Goal: Task Accomplishment & Management: Manage account settings

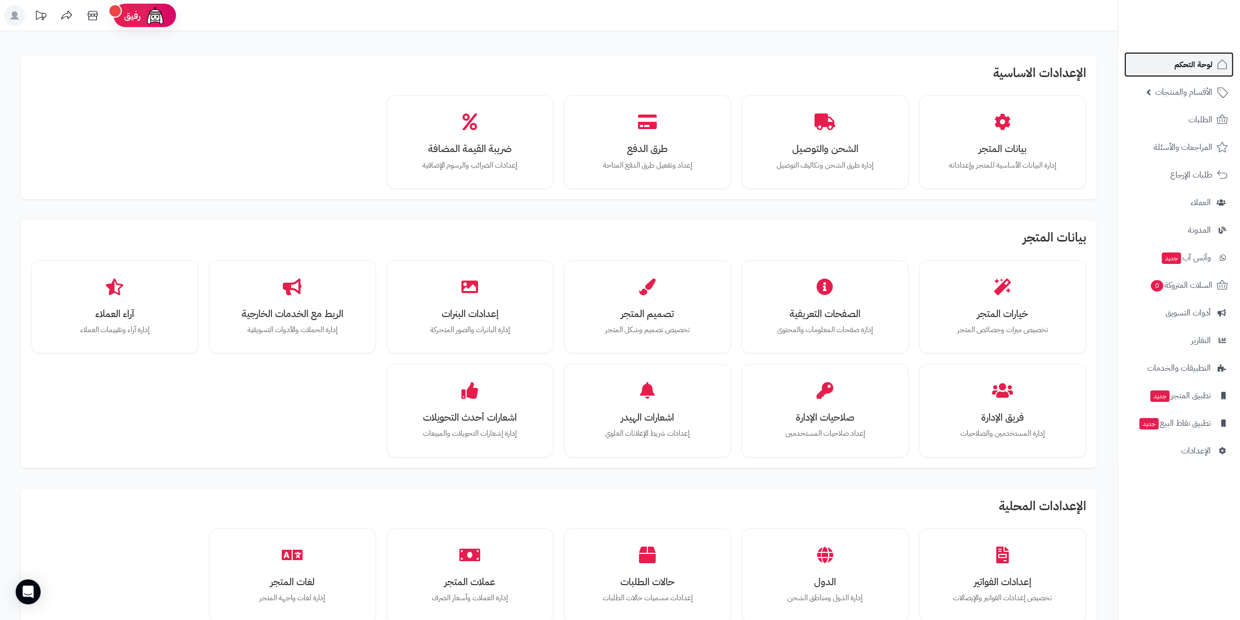
click at [1200, 76] on link "لوحة التحكم" at bounding box center [1178, 64] width 109 height 25
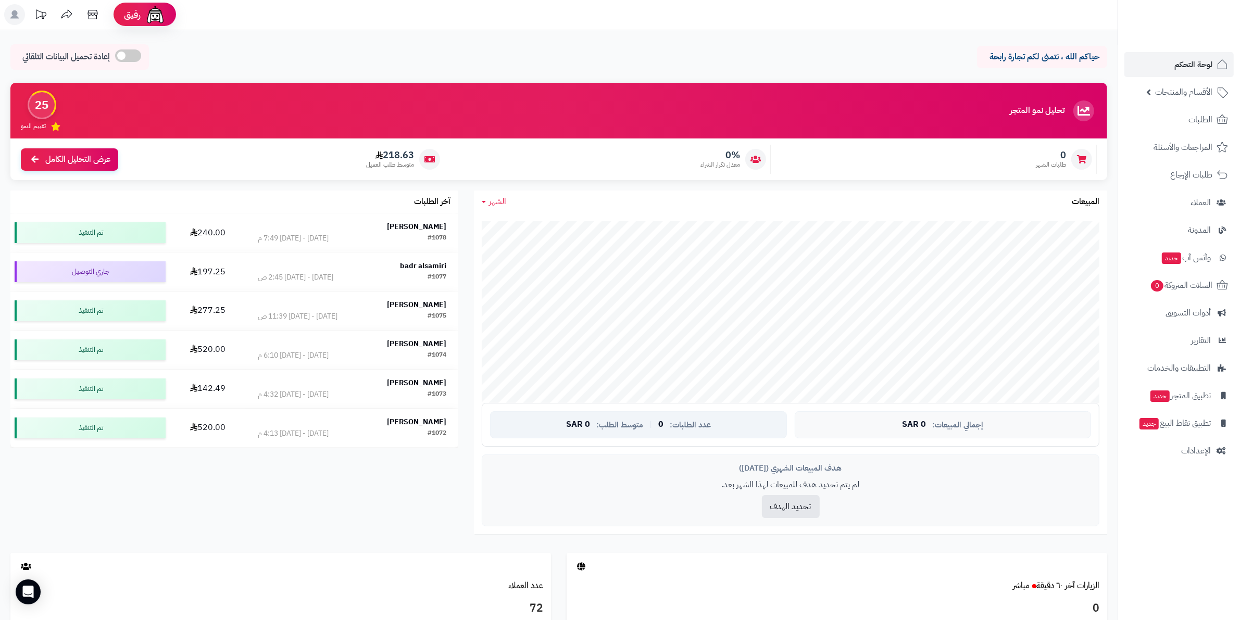
scroll to position [65, 0]
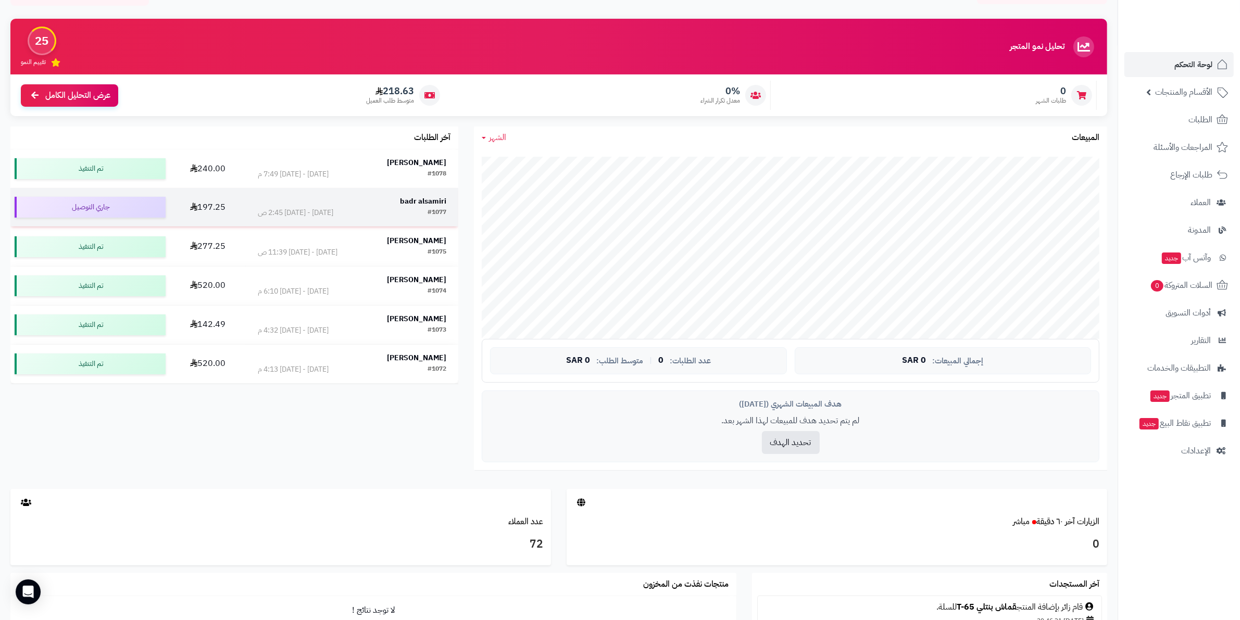
click at [320, 205] on div "badr alsamiri" at bounding box center [352, 201] width 189 height 10
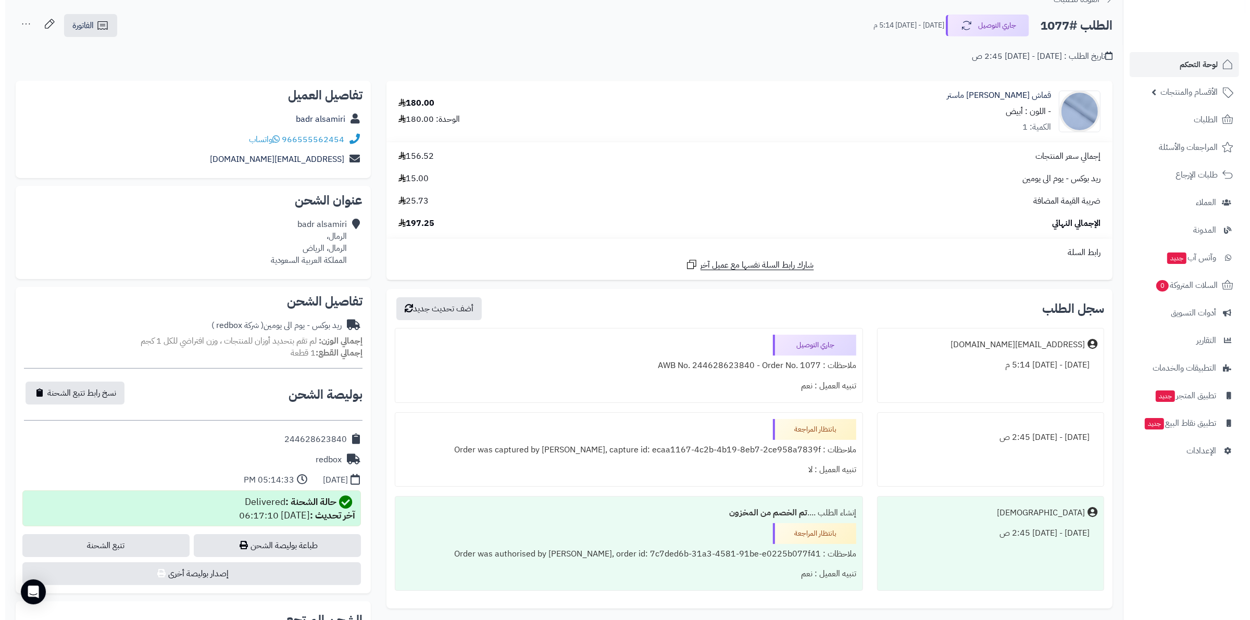
scroll to position [65, 0]
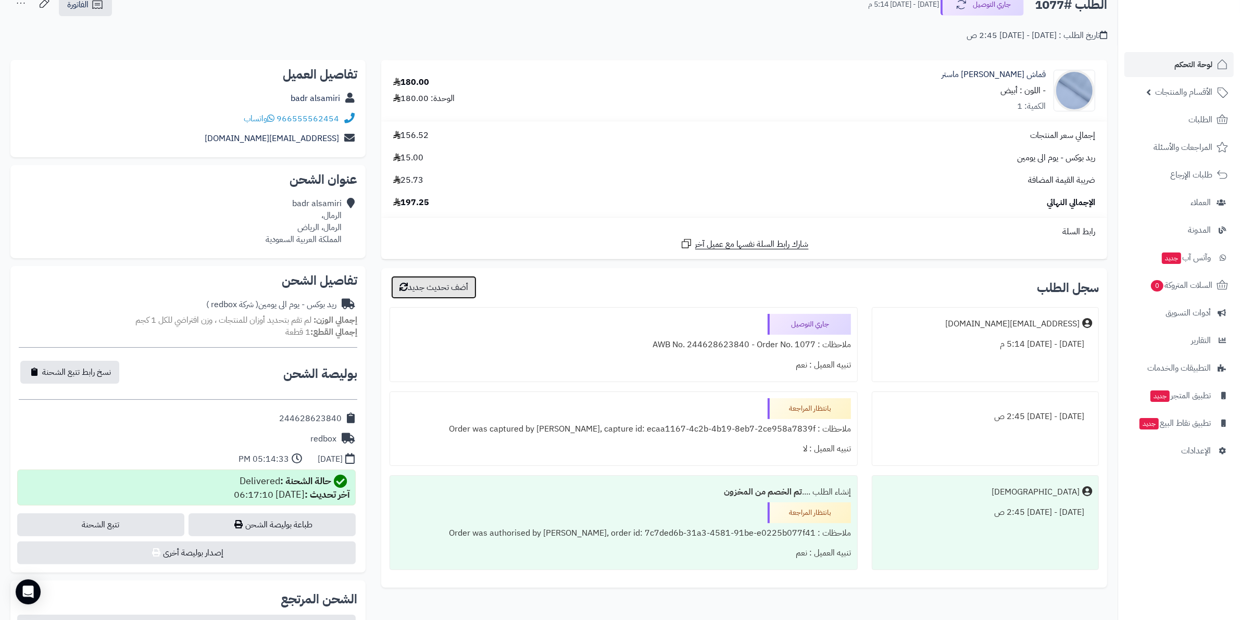
click at [432, 293] on button "أضف تحديث جديد" at bounding box center [433, 287] width 85 height 23
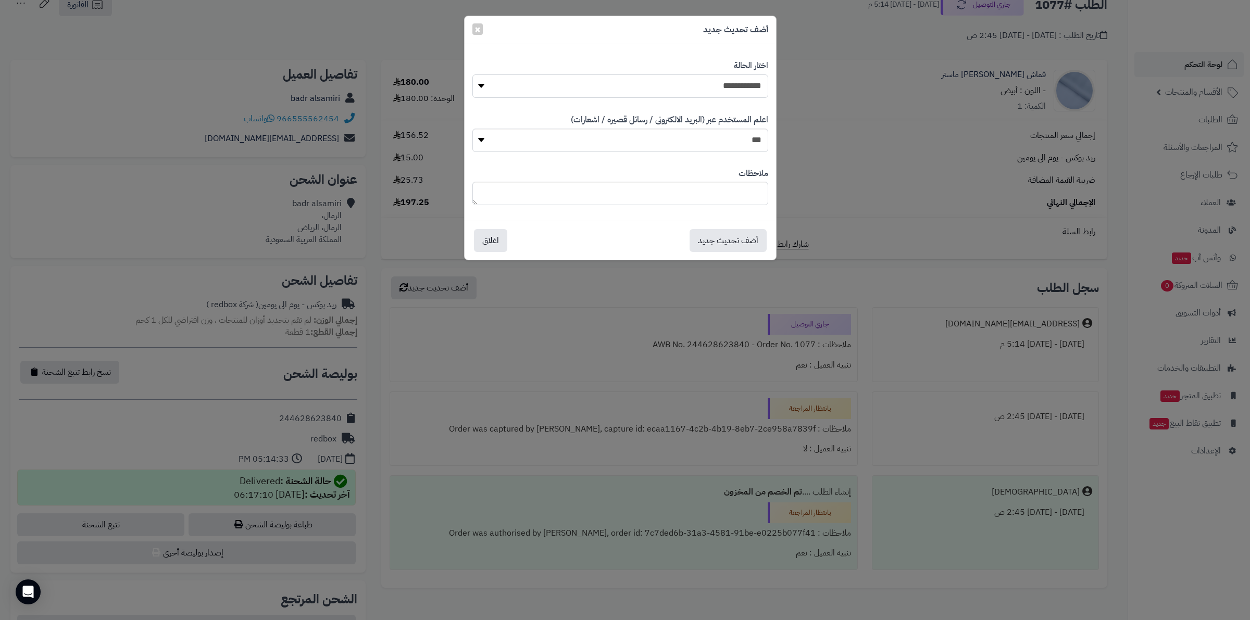
click at [707, 90] on select "**********" at bounding box center [620, 85] width 296 height 23
select select "*"
click at [472, 74] on select "**********" at bounding box center [620, 85] width 296 height 23
click at [709, 241] on button "أضف تحديث جديد" at bounding box center [728, 240] width 77 height 23
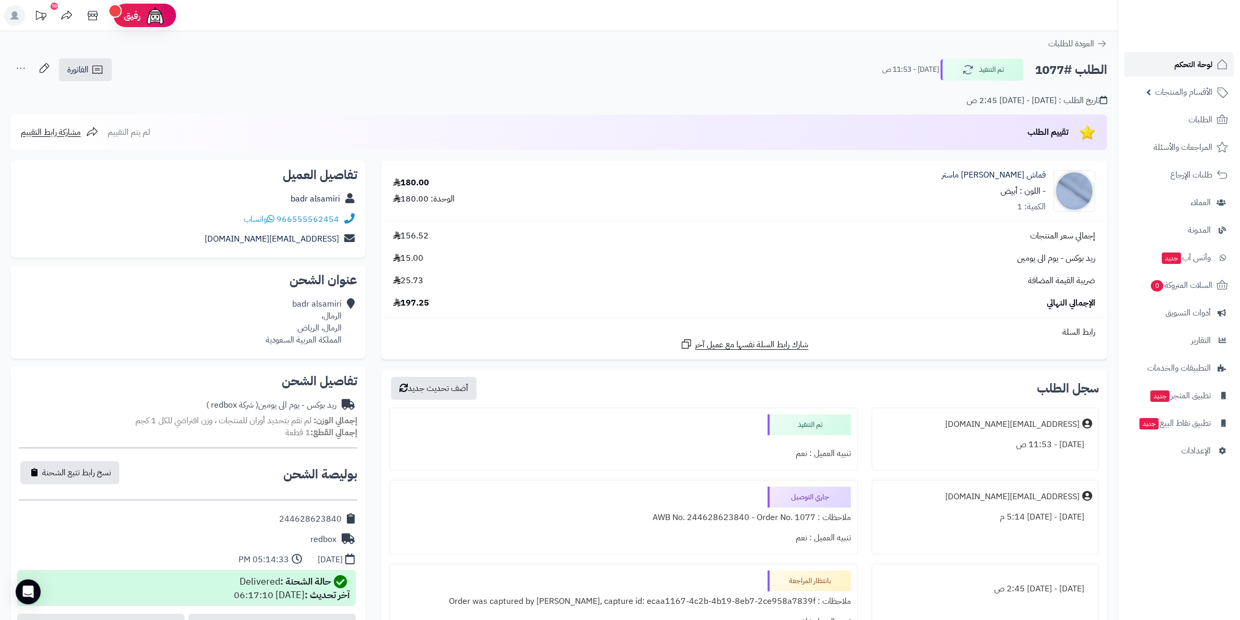
click at [1184, 73] on link "لوحة التحكم" at bounding box center [1178, 64] width 109 height 25
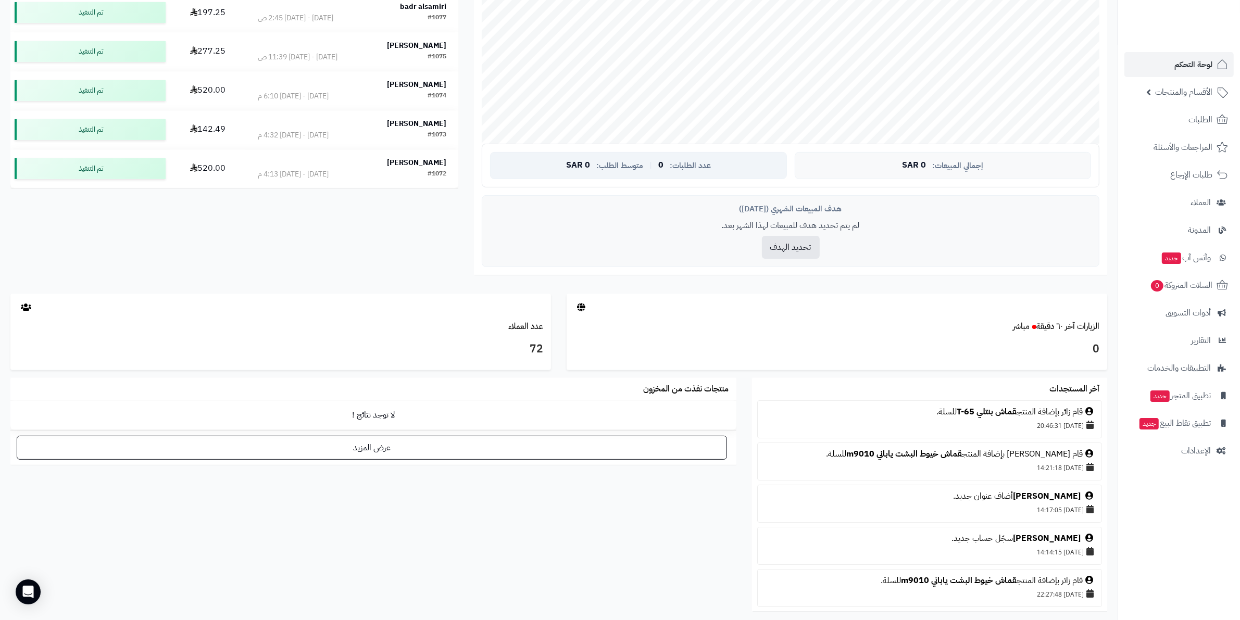
scroll to position [326, 0]
